Goal: Task Accomplishment & Management: Use online tool/utility

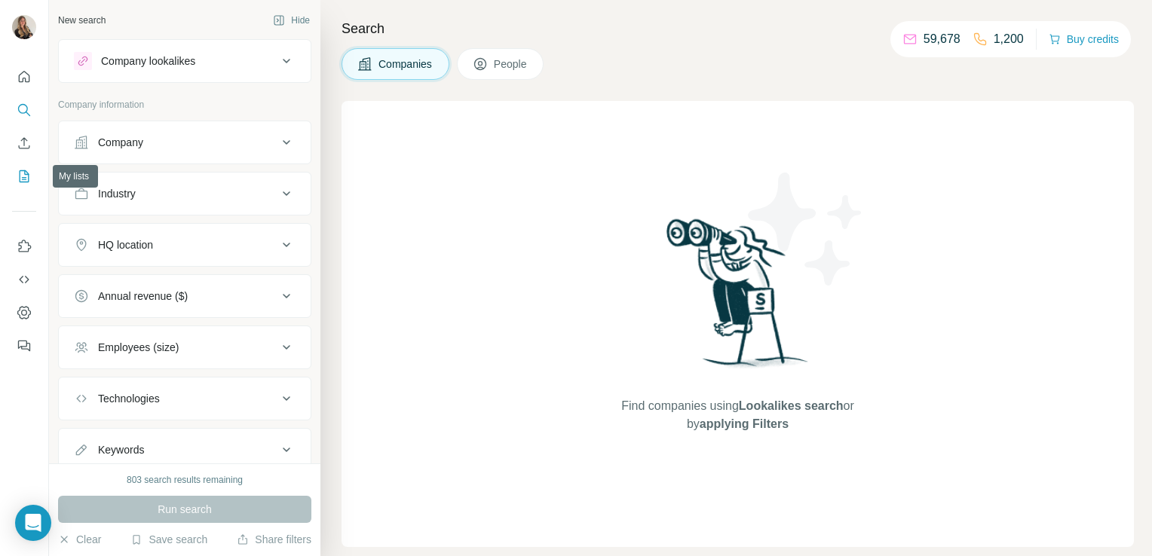
click at [20, 173] on icon "My lists" at bounding box center [24, 176] width 15 height 15
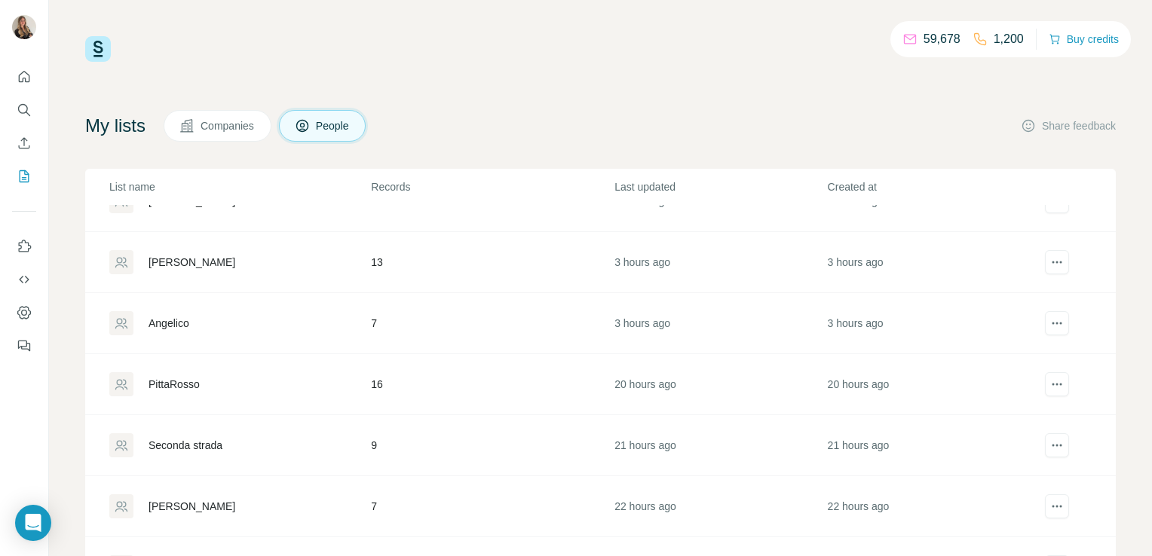
scroll to position [359, 0]
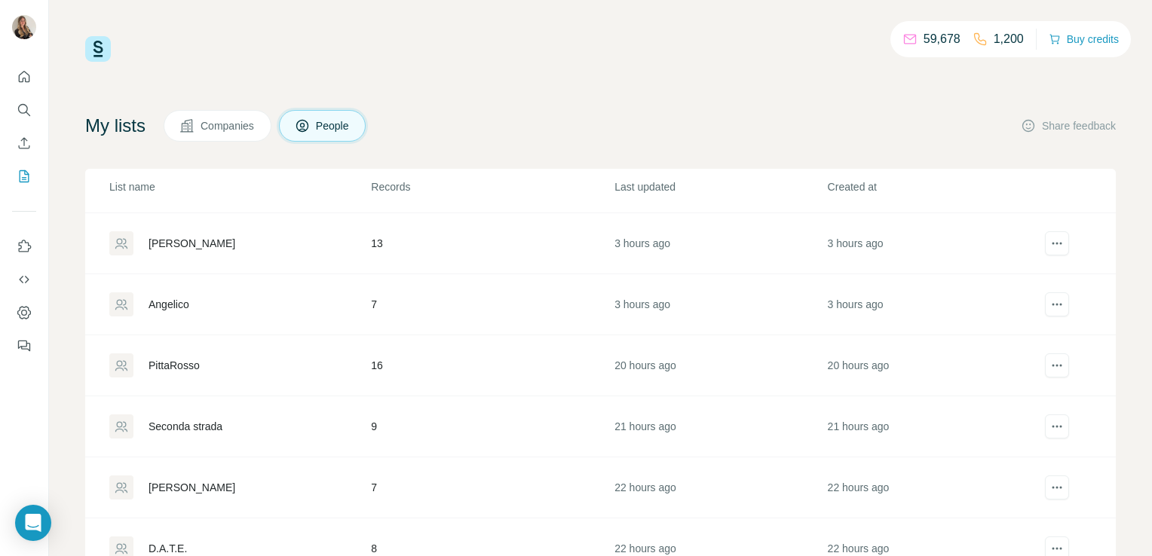
click at [167, 423] on div "Seconda strada" at bounding box center [186, 426] width 74 height 15
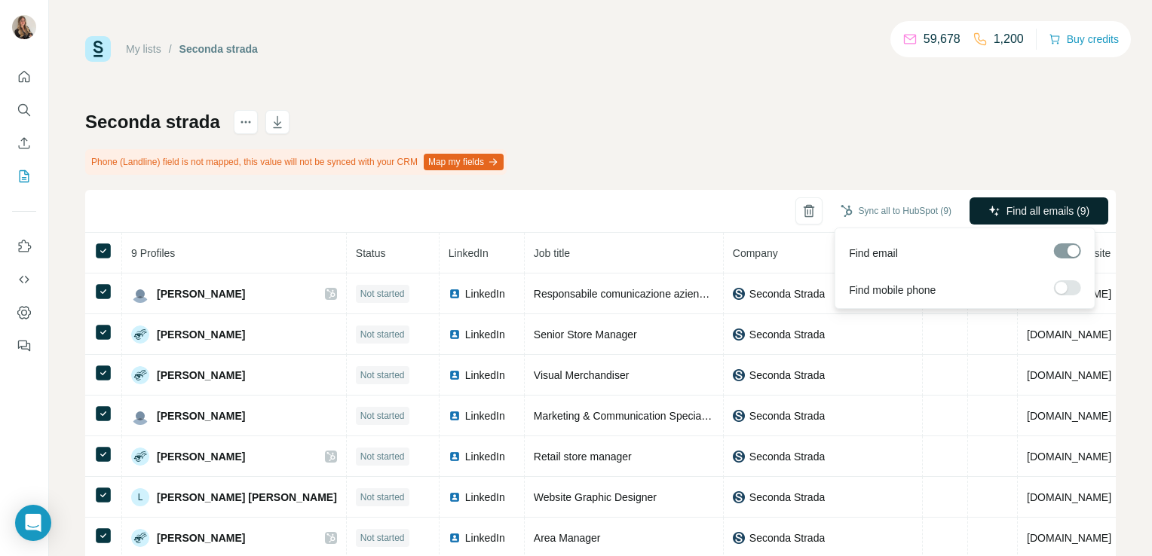
click at [989, 207] on icon "button" at bounding box center [995, 211] width 12 height 12
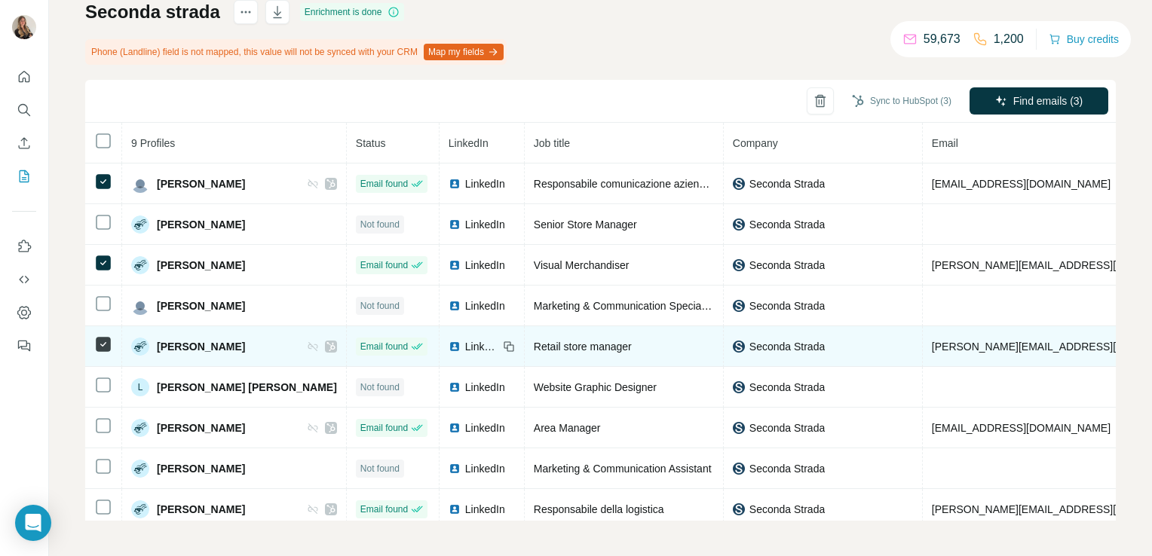
scroll to position [14, 0]
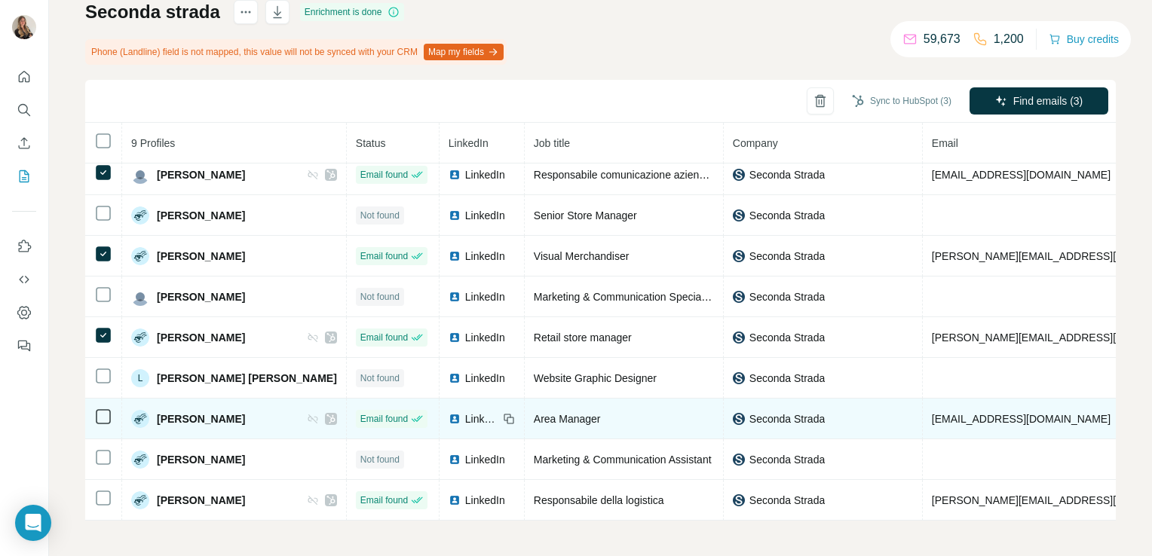
click at [99, 400] on td at bounding box center [103, 419] width 37 height 41
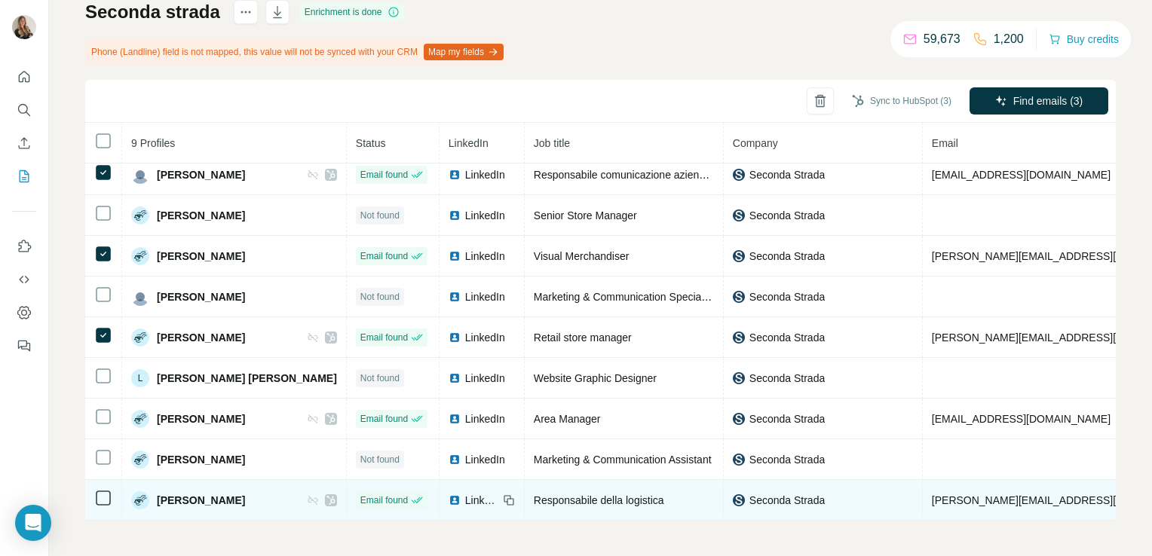
click at [90, 488] on td at bounding box center [103, 500] width 37 height 41
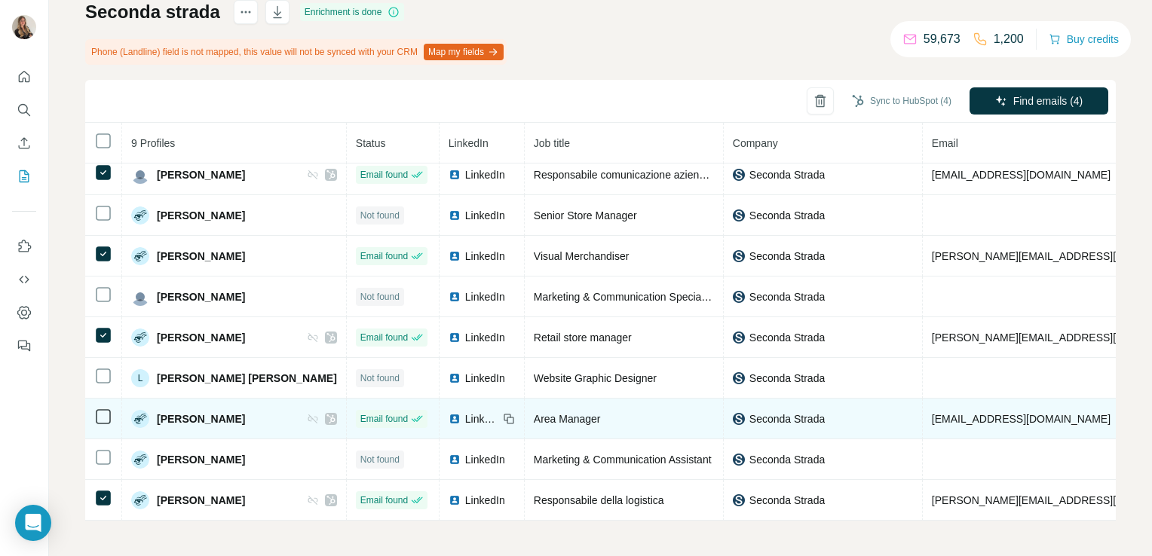
click at [100, 422] on td at bounding box center [103, 419] width 37 height 41
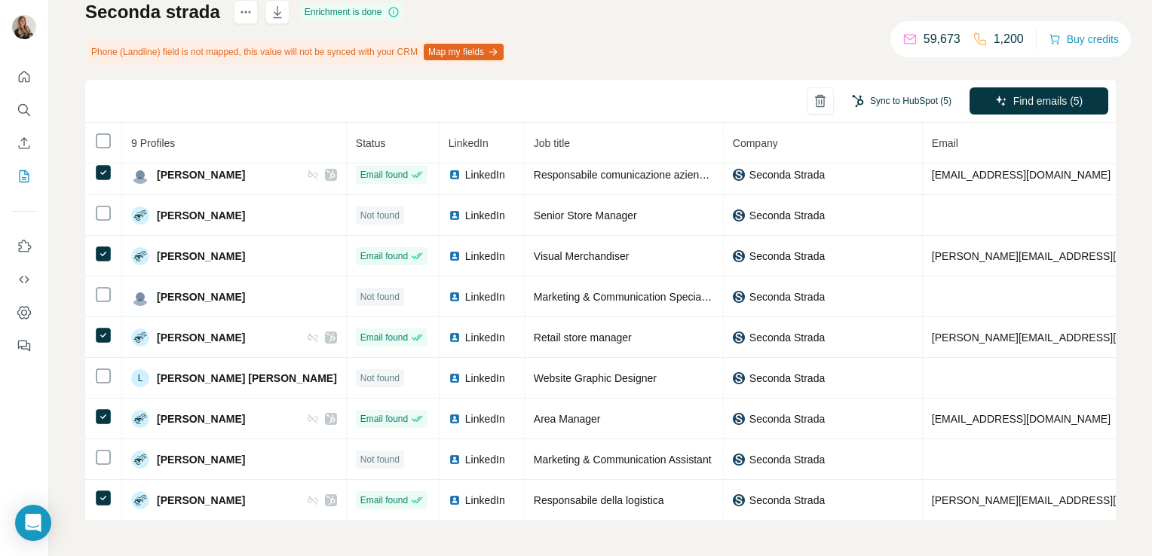
click at [920, 102] on button "Sync to HubSpot (5)" at bounding box center [902, 101] width 121 height 23
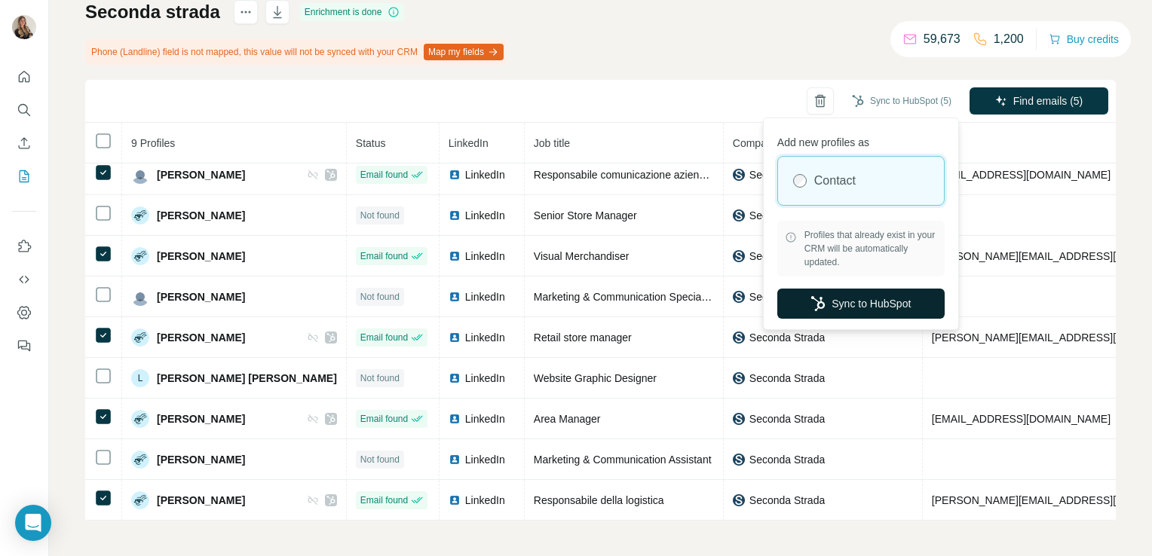
click at [852, 298] on button "Sync to HubSpot" at bounding box center [860, 304] width 167 height 30
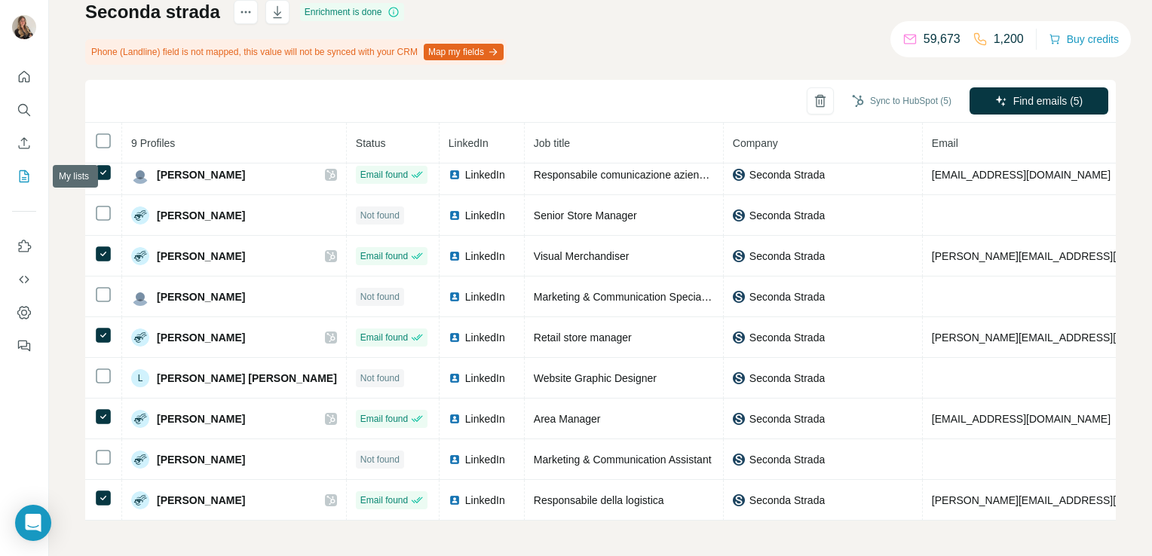
click at [23, 182] on icon "My lists" at bounding box center [25, 176] width 10 height 12
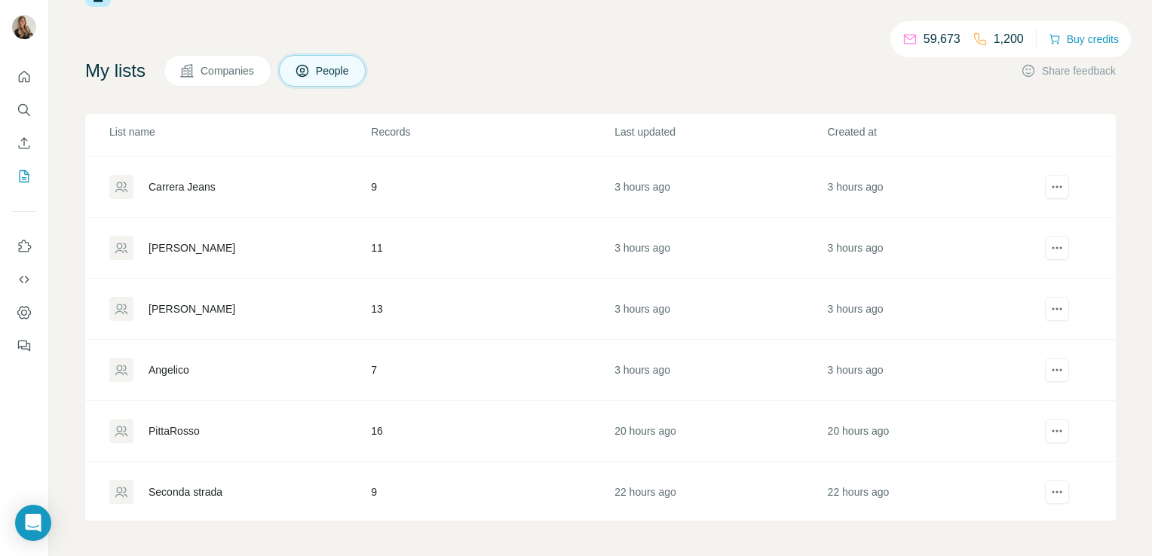
scroll to position [239, 0]
click at [185, 363] on div "Angelico" at bounding box center [169, 369] width 41 height 15
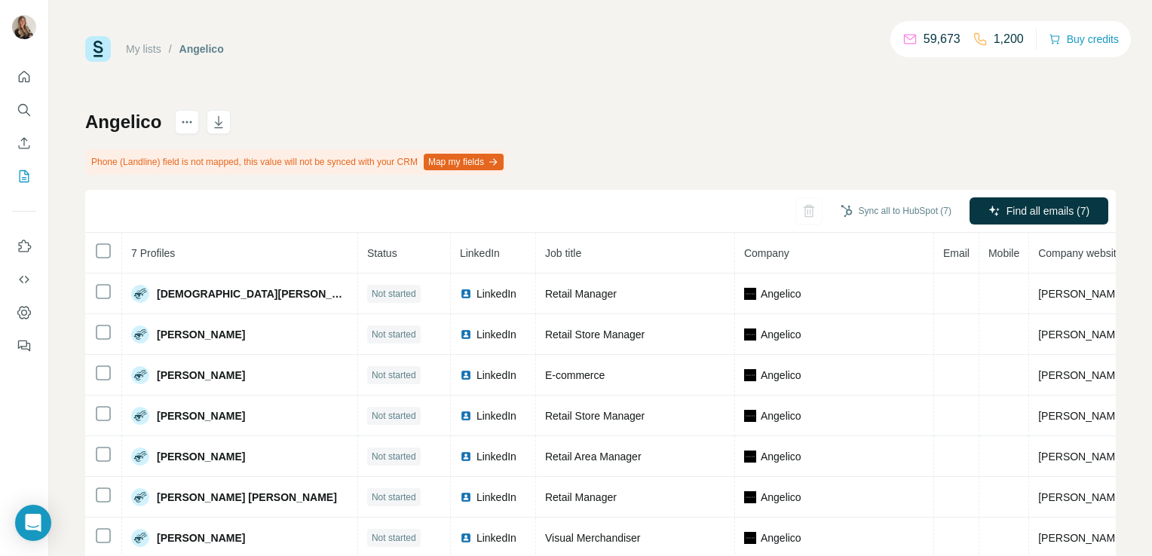
scroll to position [43, 0]
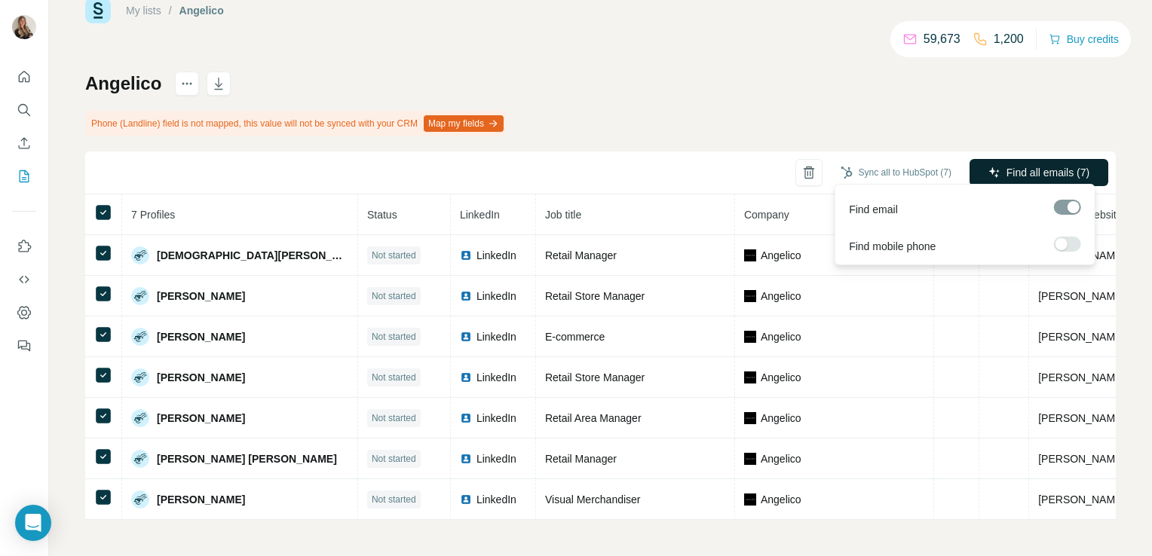
click at [990, 168] on button "Find all emails (7)" at bounding box center [1039, 172] width 139 height 27
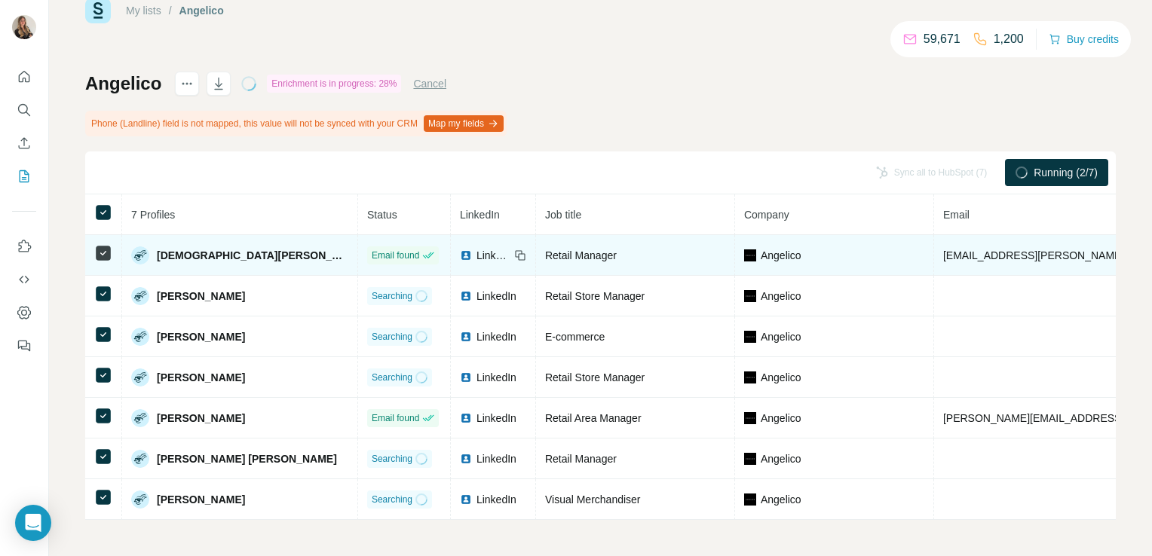
click at [477, 253] on span "LinkedIn" at bounding box center [493, 255] width 33 height 15
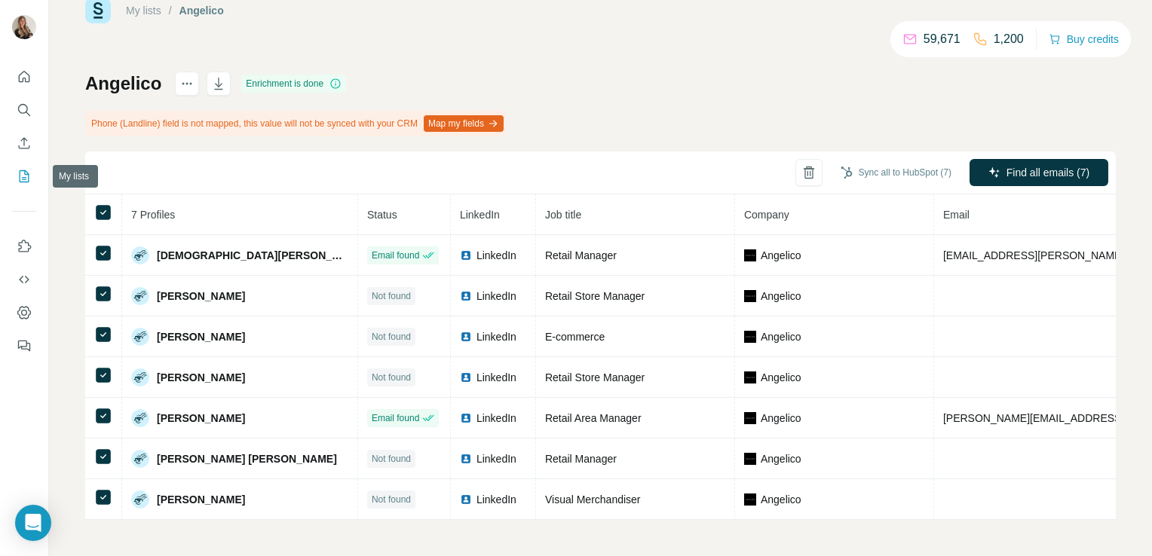
click at [27, 167] on button "My lists" at bounding box center [24, 176] width 24 height 27
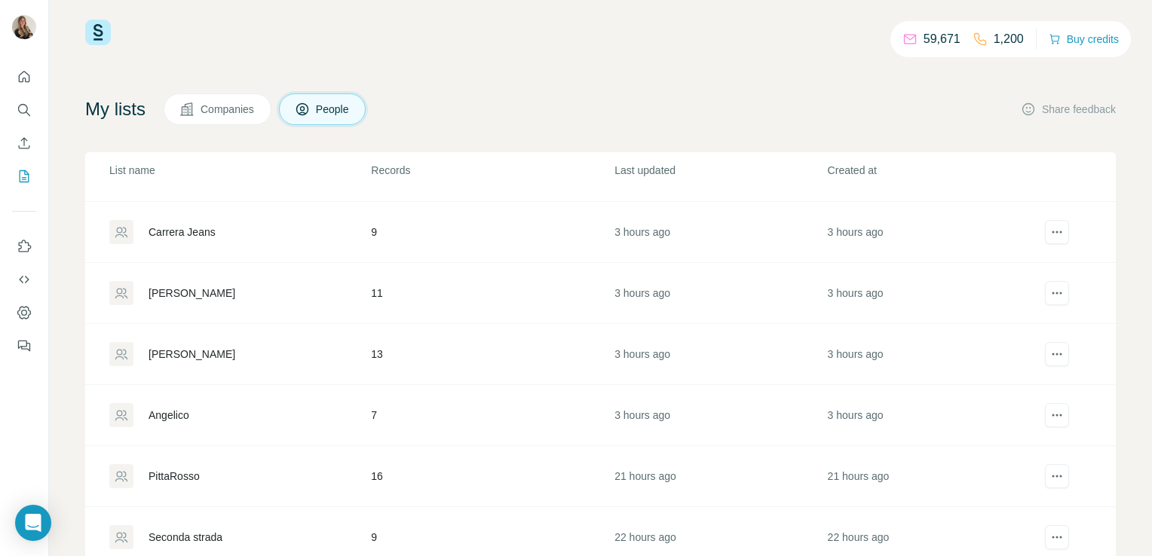
scroll to position [232, 0]
click at [197, 342] on div "[PERSON_NAME]" at bounding box center [239, 354] width 260 height 24
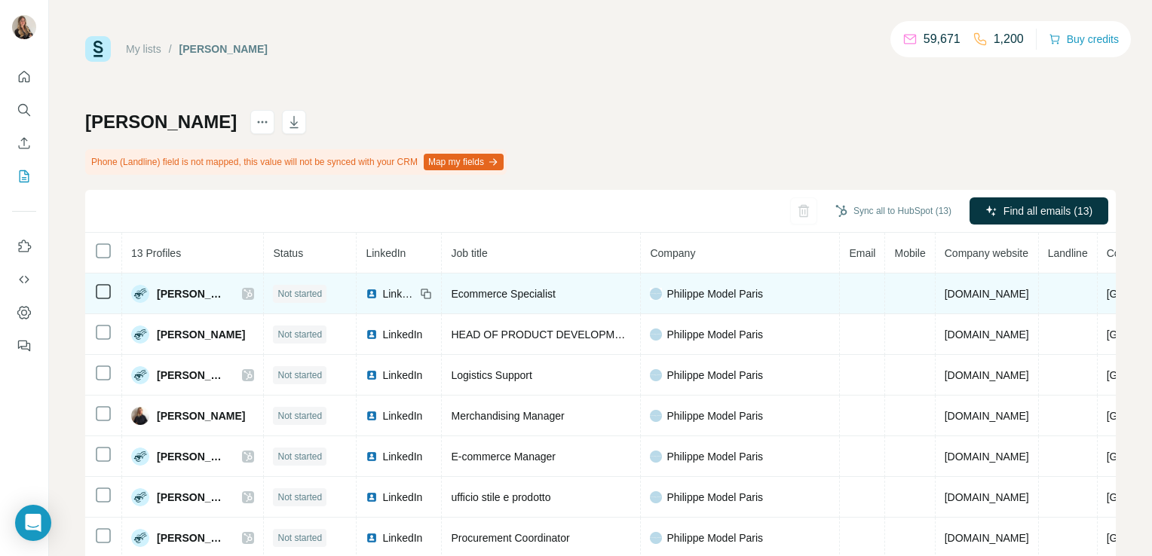
scroll to position [54, 0]
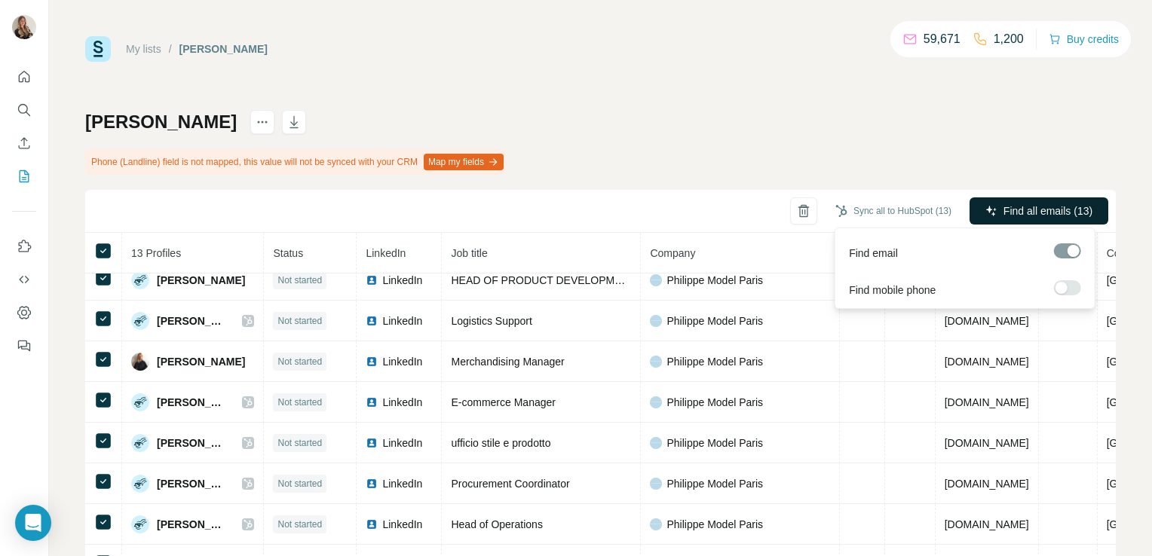
click at [1028, 202] on button "Find all emails (13)" at bounding box center [1039, 211] width 139 height 27
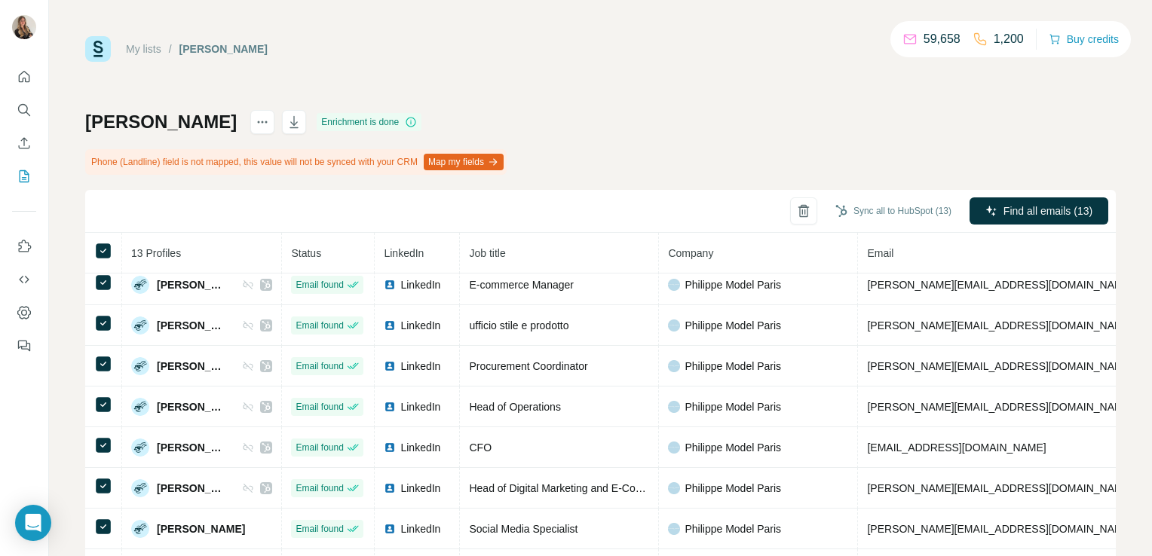
scroll to position [0, 0]
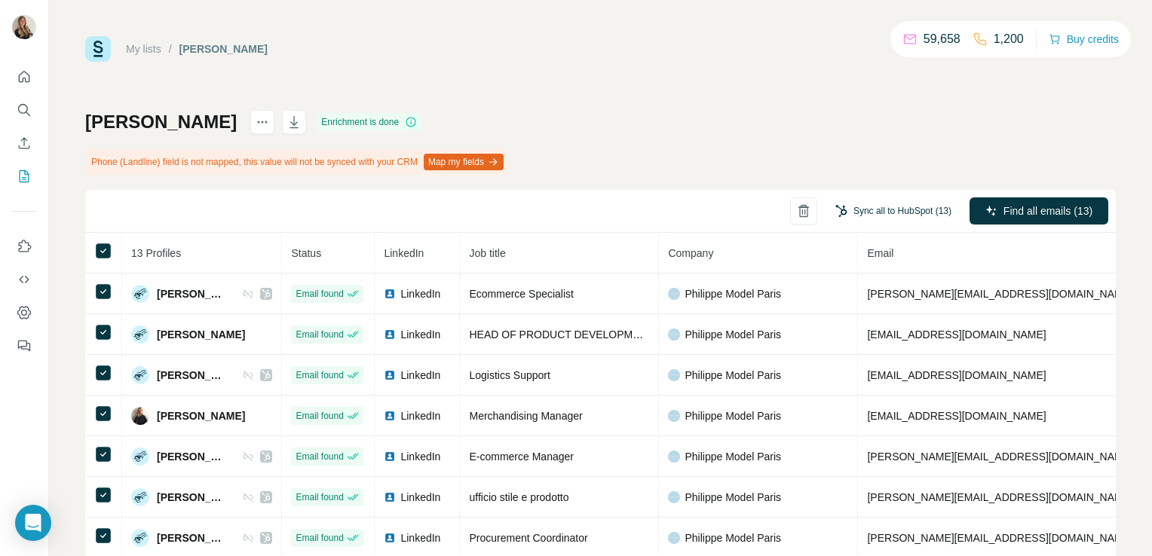
click at [881, 215] on button "Sync all to HubSpot (13)" at bounding box center [893, 211] width 137 height 23
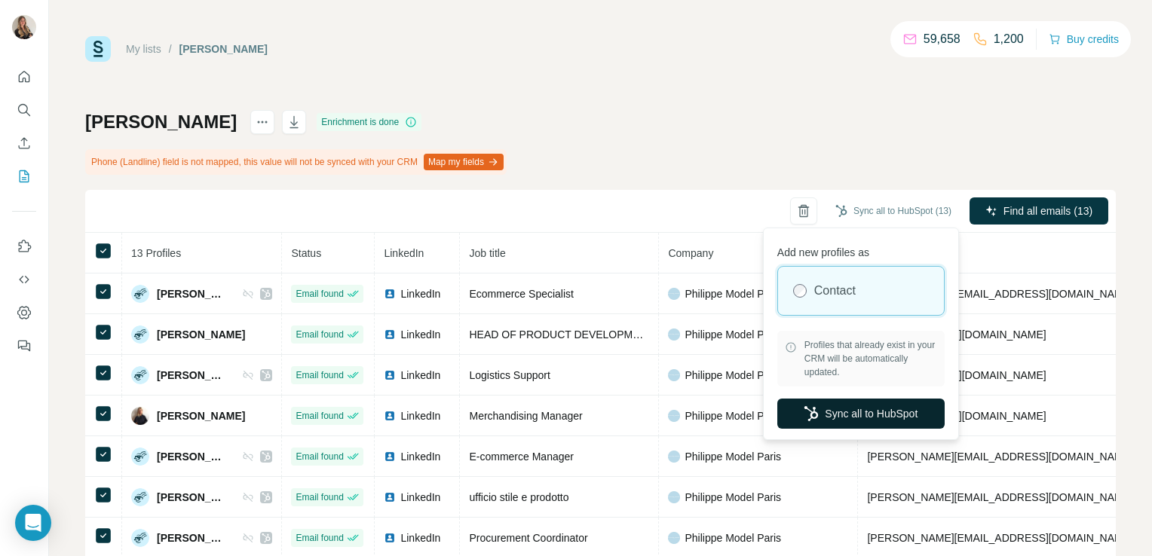
click at [842, 426] on button "Sync all to HubSpot" at bounding box center [860, 414] width 167 height 30
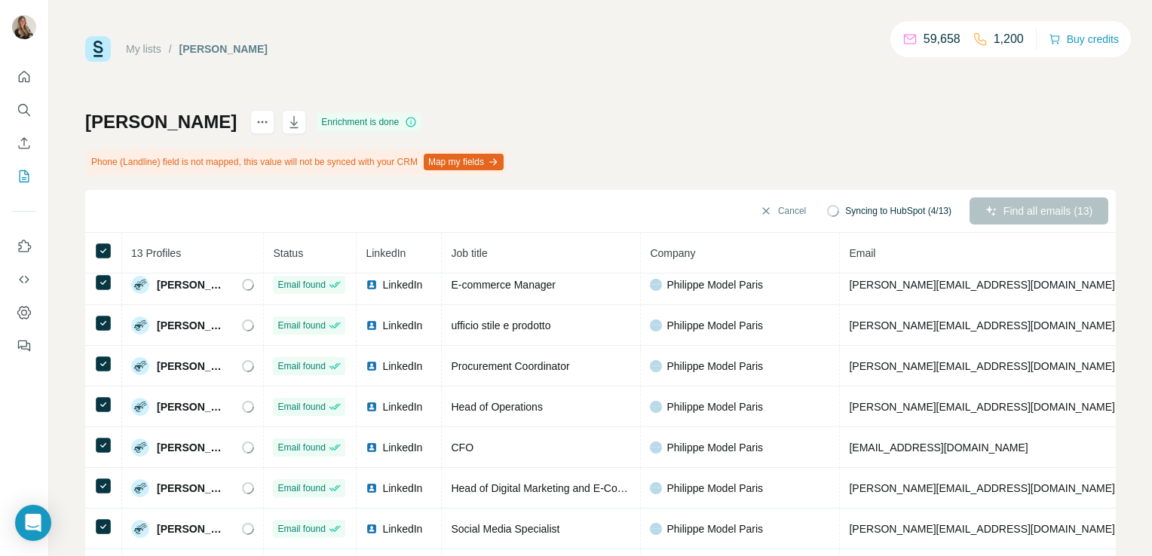
scroll to position [104, 0]
